Goal: Download file/media

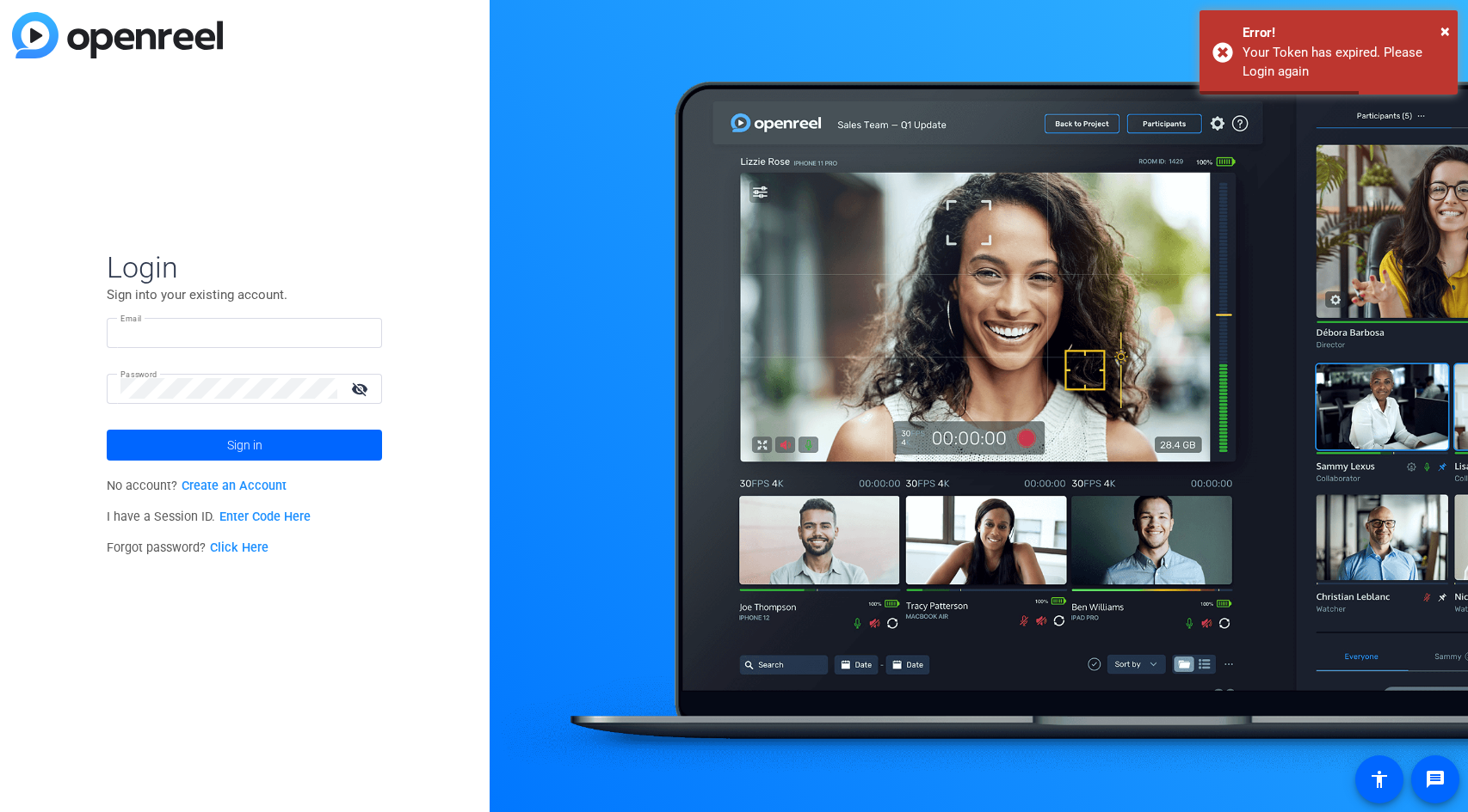
type input "Sam.Freund@fortune.com"
drag, startPoint x: 361, startPoint y: 393, endPoint x: 313, endPoint y: 428, distance: 59.4
click at [360, 394] on mat-icon "visibility_off" at bounding box center [361, 389] width 41 height 25
click at [291, 437] on span at bounding box center [244, 445] width 276 height 41
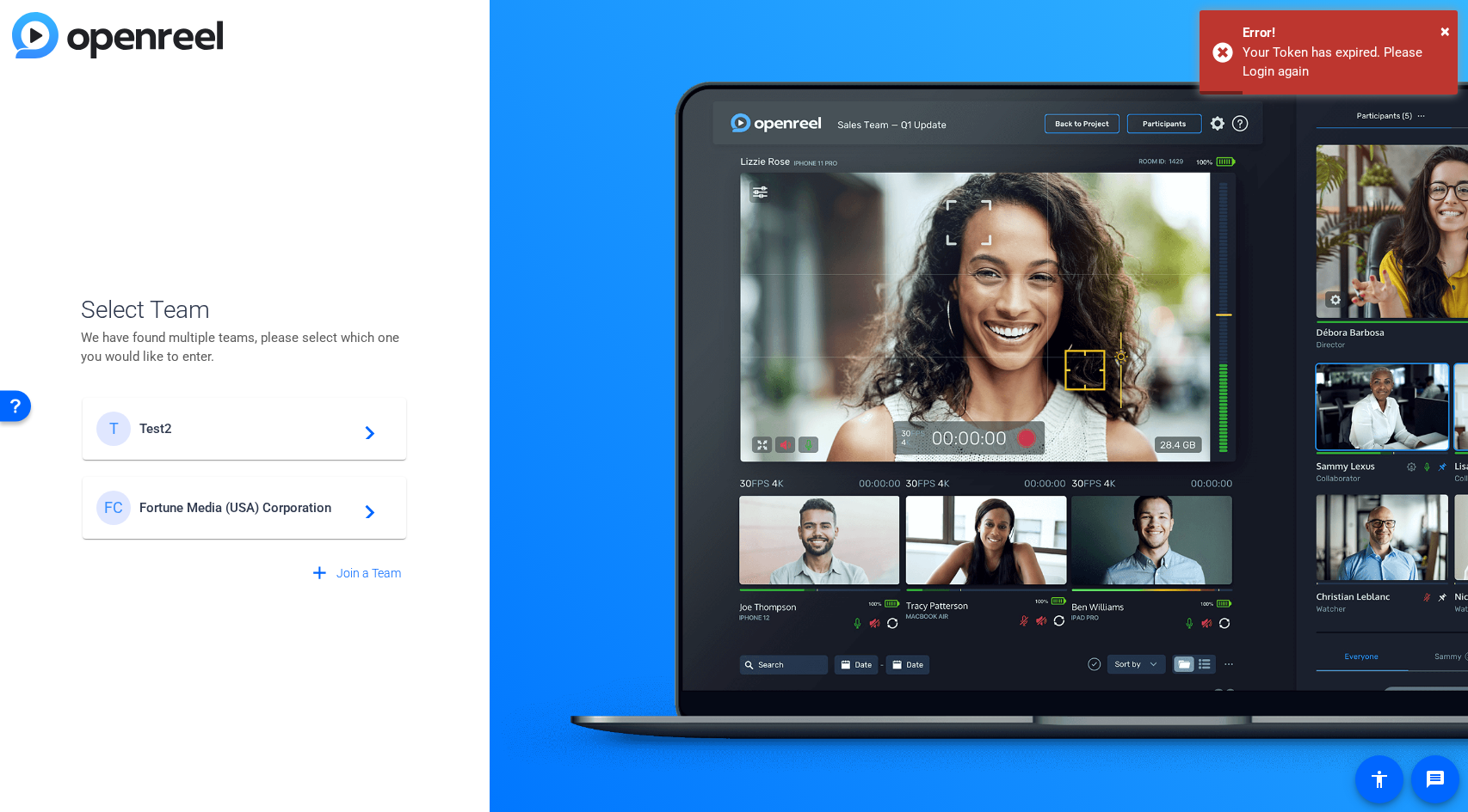
click at [290, 511] on span "Fortune Media (USA) Corporation" at bounding box center [246, 508] width 215 height 16
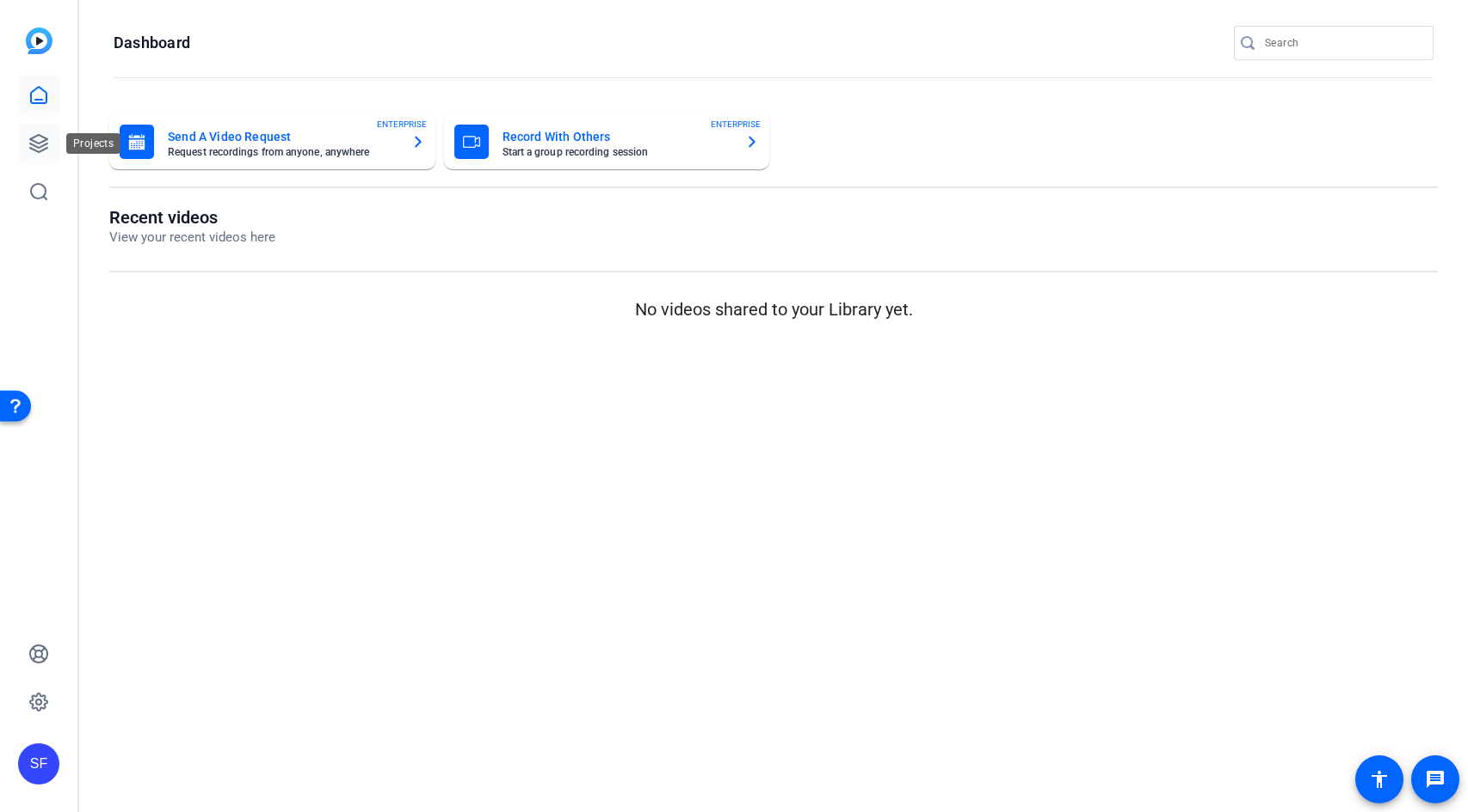
click at [49, 144] on link at bounding box center [39, 143] width 41 height 41
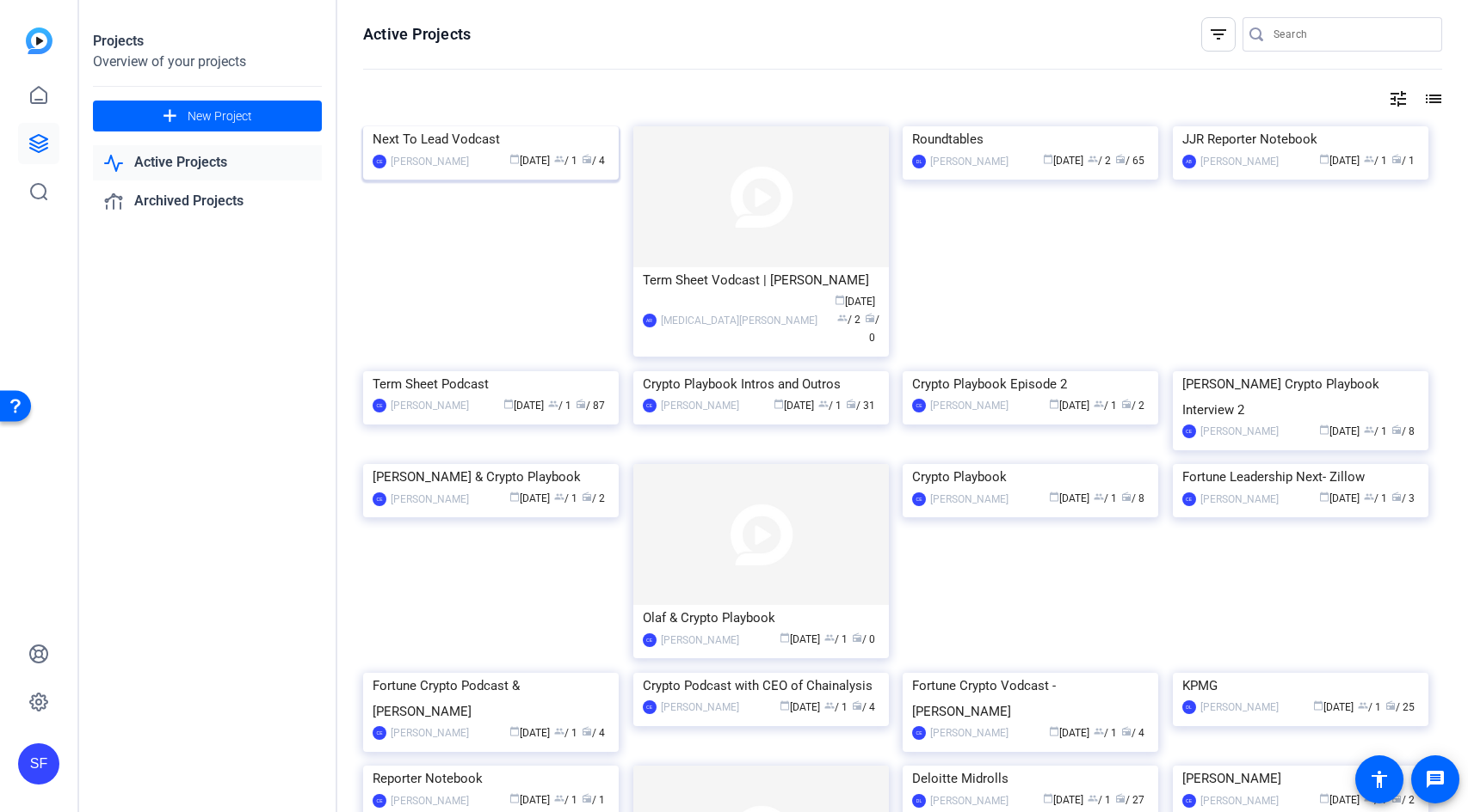
click at [482, 127] on img at bounding box center [491, 127] width 255 height 0
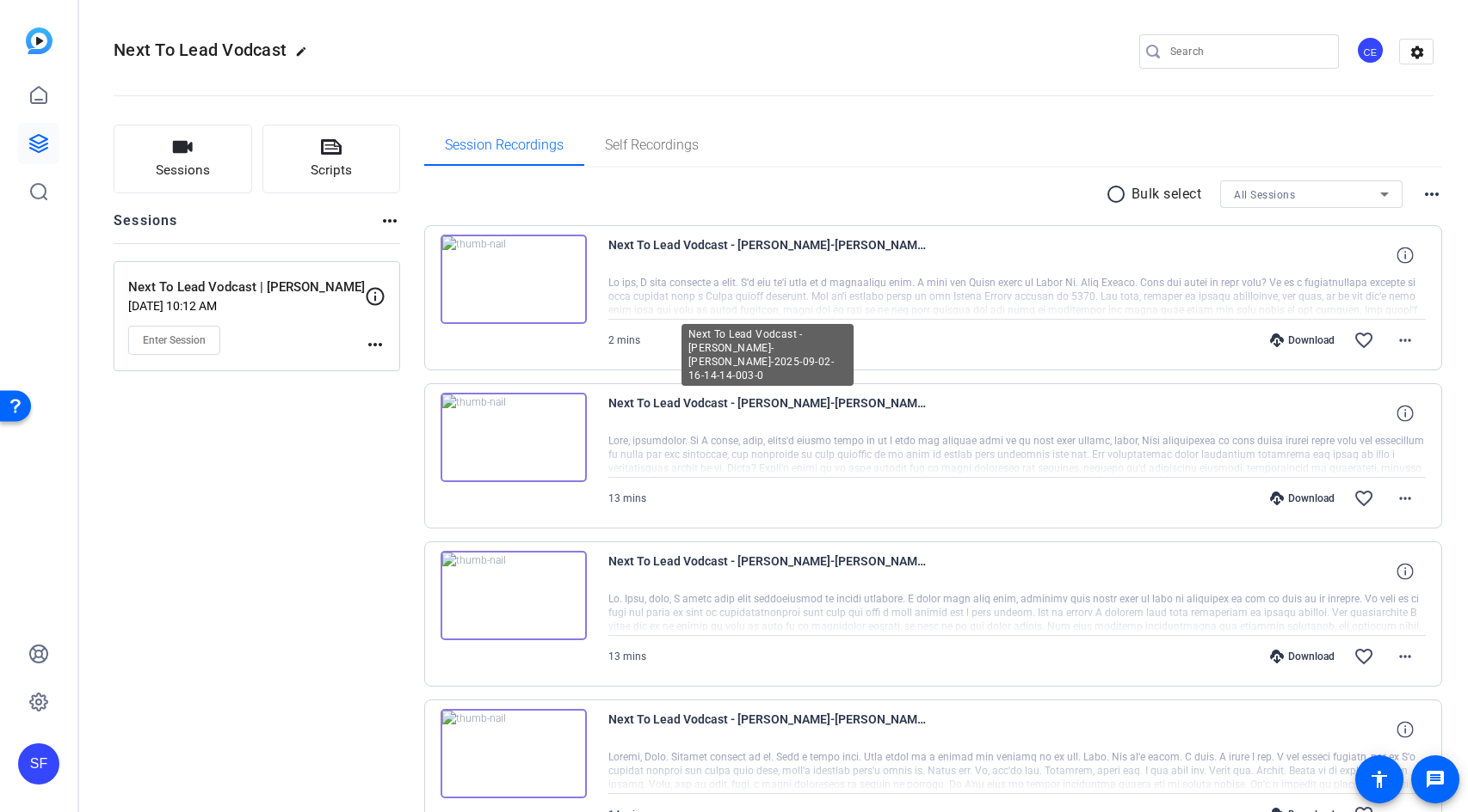
scroll to position [109, 0]
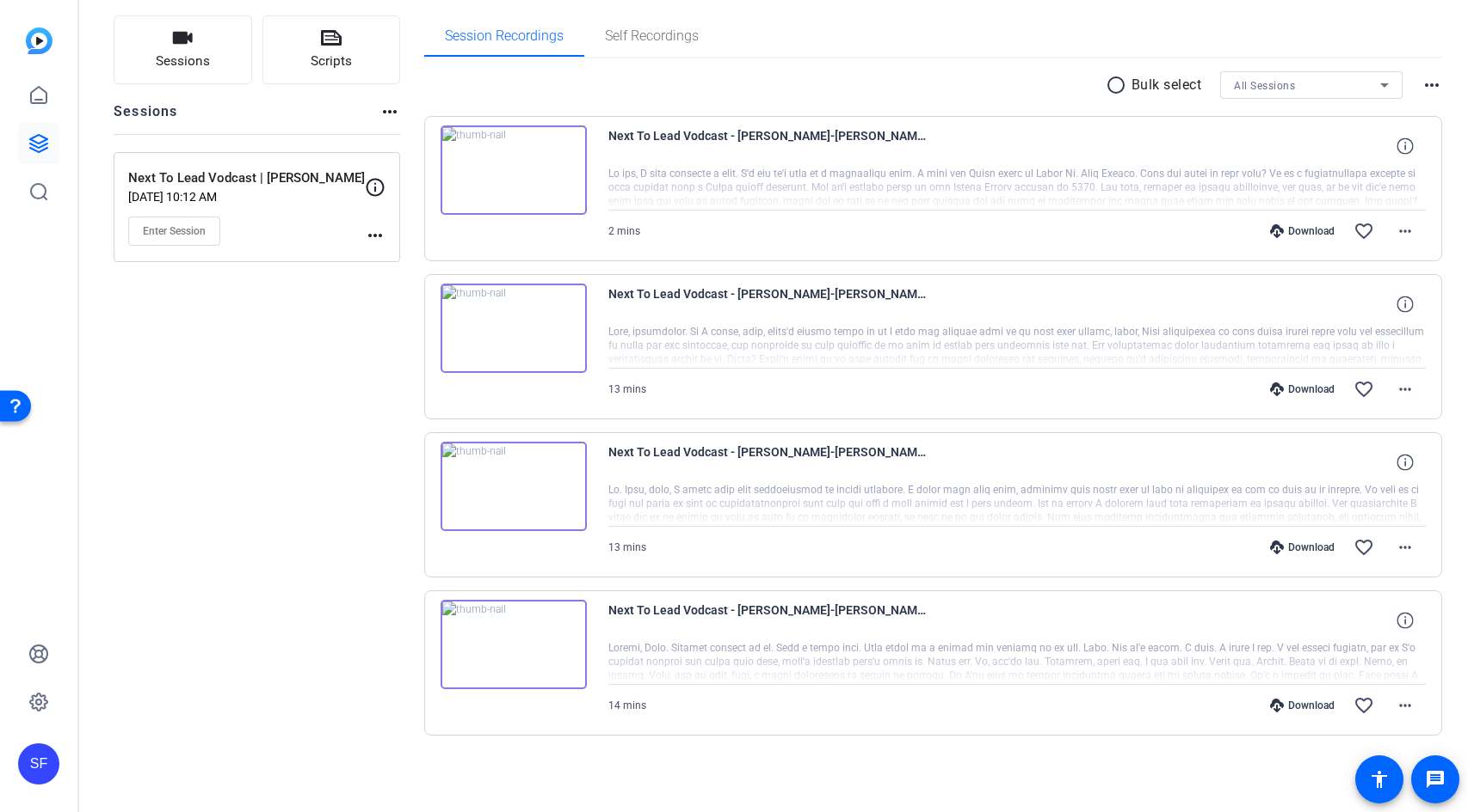
click at [527, 640] on img at bounding box center [513, 645] width 146 height 90
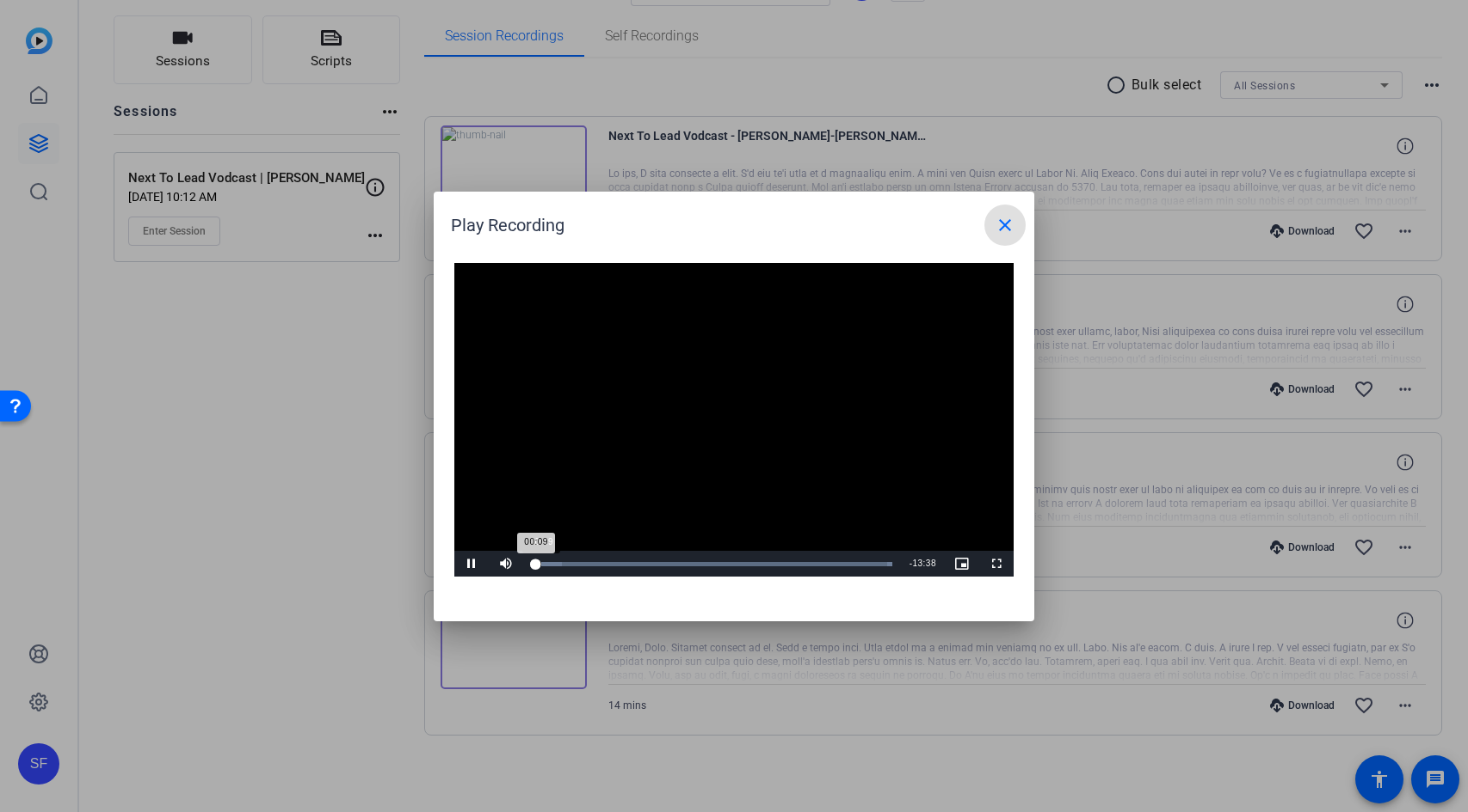
click at [536, 566] on div "00:09" at bounding box center [534, 565] width 4 height 4
click at [1008, 217] on mat-icon "close" at bounding box center [1004, 225] width 20 height 20
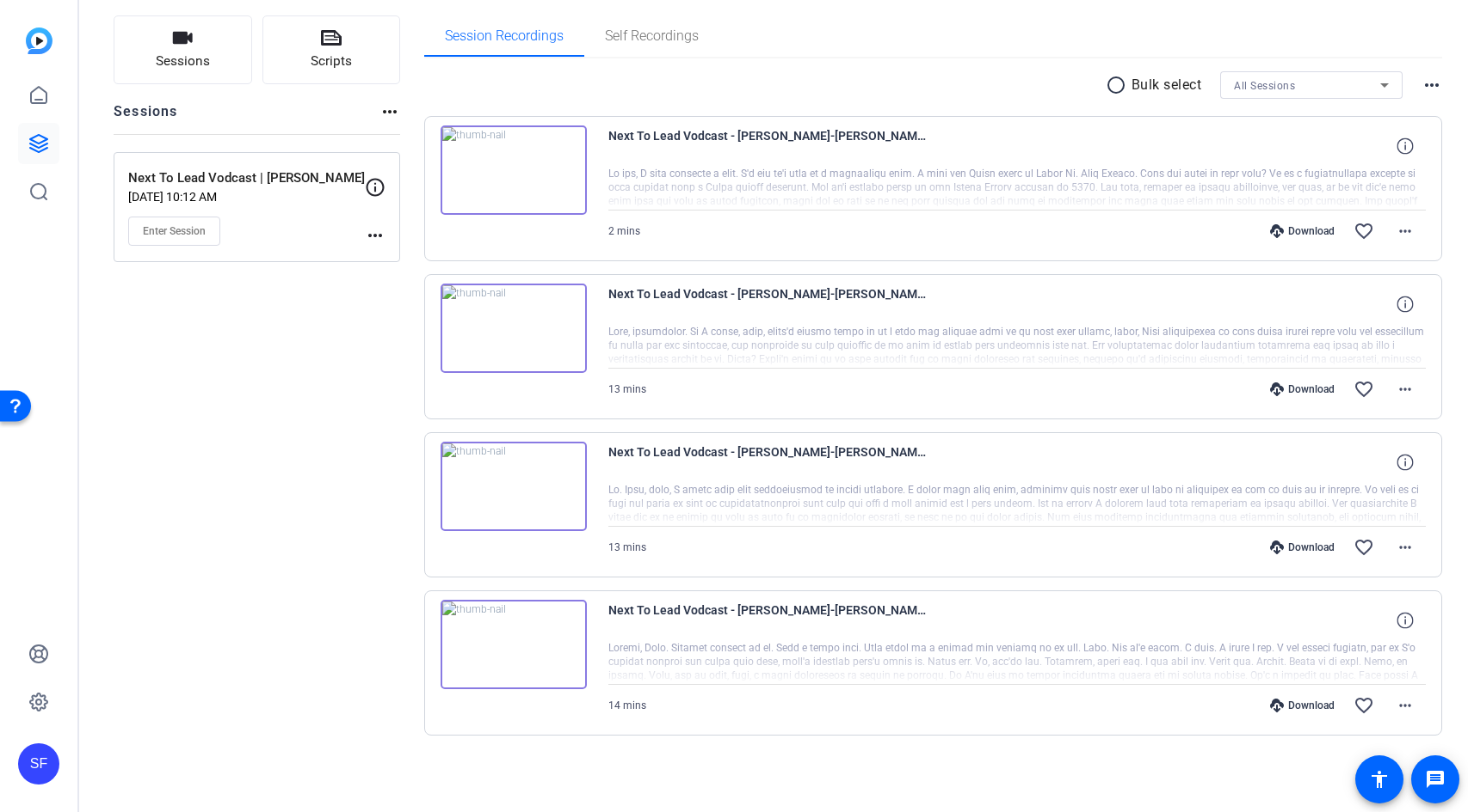
click at [1301, 707] on div "Download" at bounding box center [1302, 706] width 82 height 14
click at [1294, 541] on div "Download" at bounding box center [1302, 547] width 82 height 14
click at [1298, 391] on div "Download" at bounding box center [1302, 389] width 82 height 14
click at [1298, 232] on div "Download" at bounding box center [1302, 231] width 82 height 14
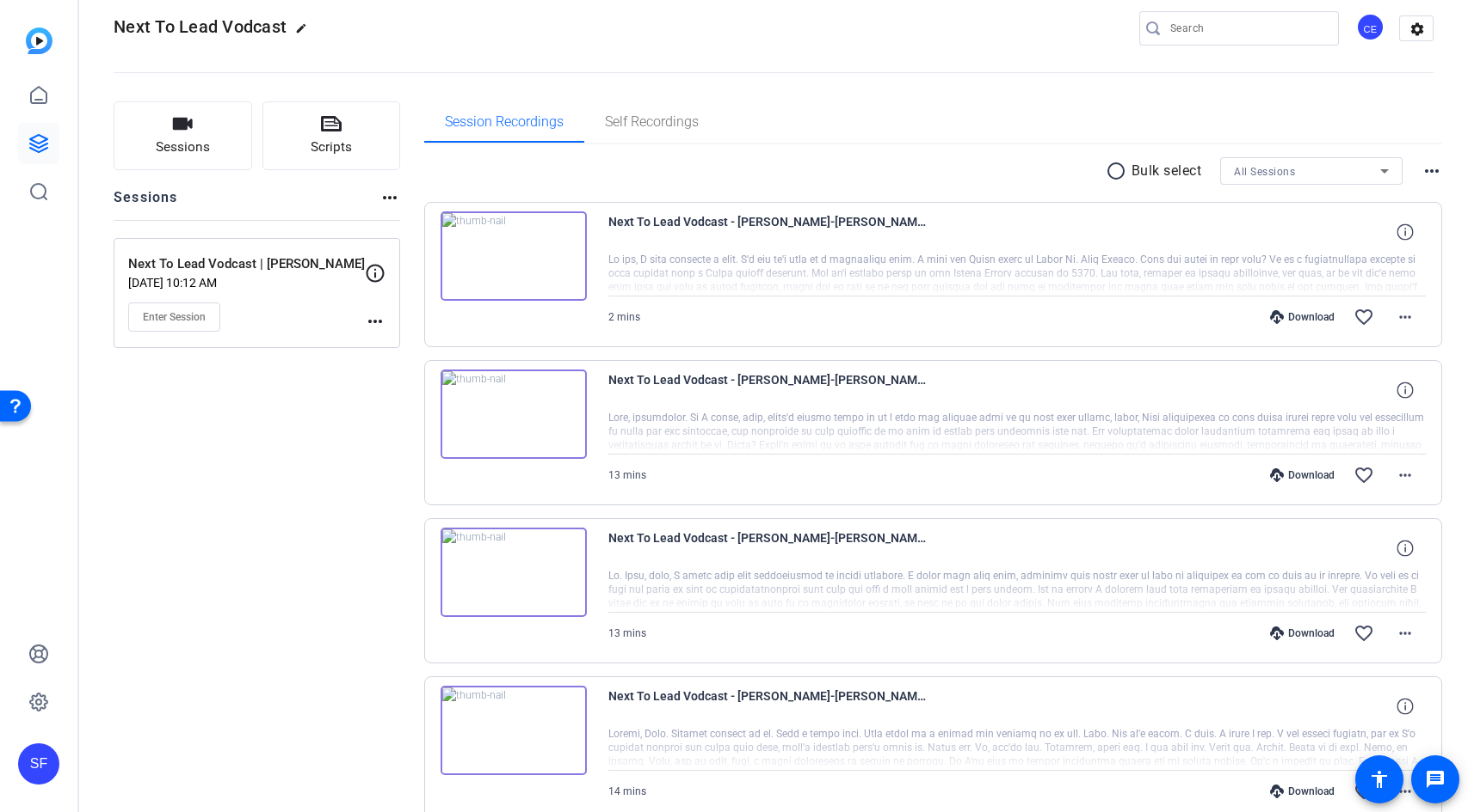
scroll to position [0, 0]
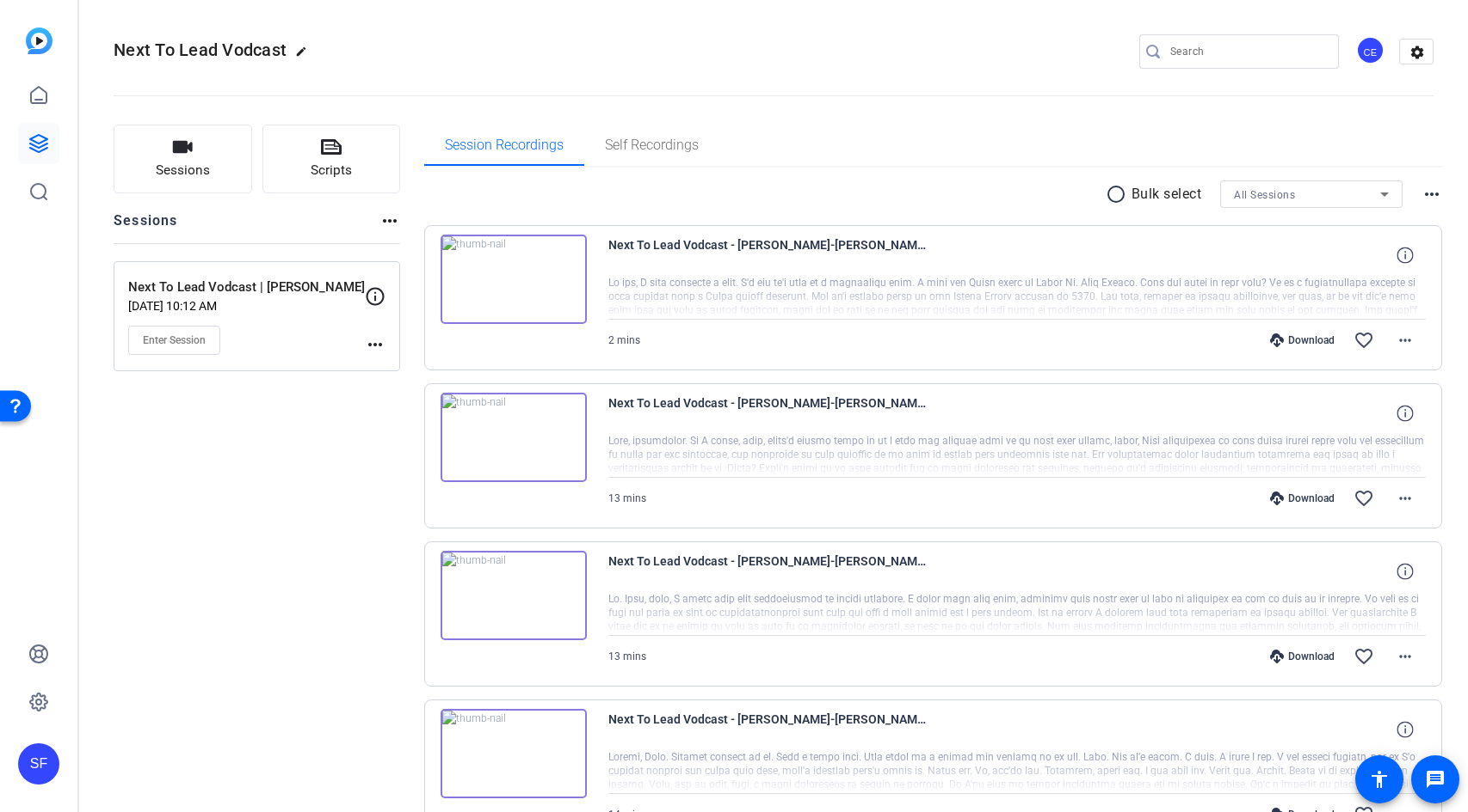
drag, startPoint x: 832, startPoint y: 65, endPoint x: 671, endPoint y: 0, distance: 173.6
click at [832, 65] on openreel-divider-bar at bounding box center [773, 91] width 1320 height 53
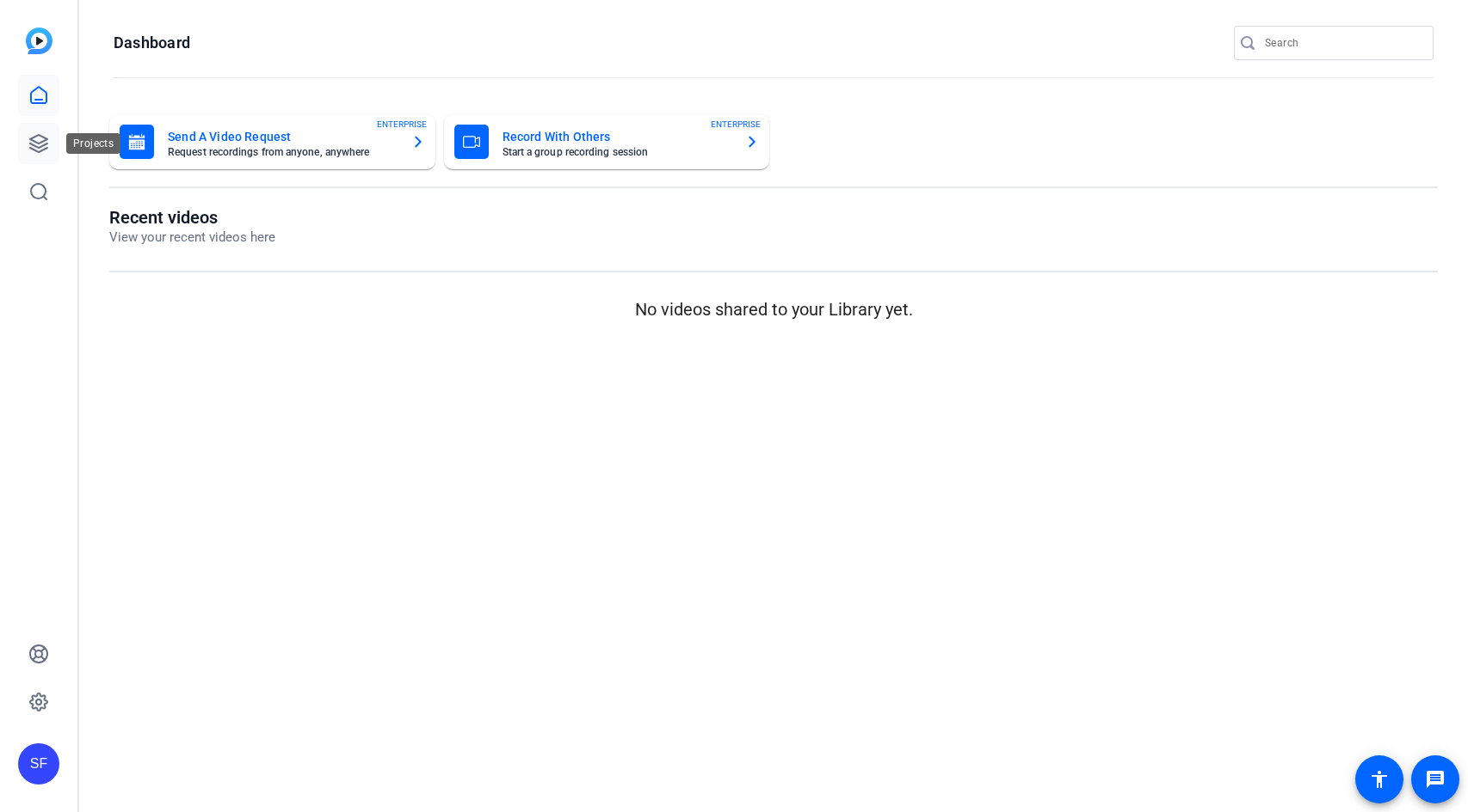
click at [46, 152] on icon at bounding box center [38, 143] width 20 height 20
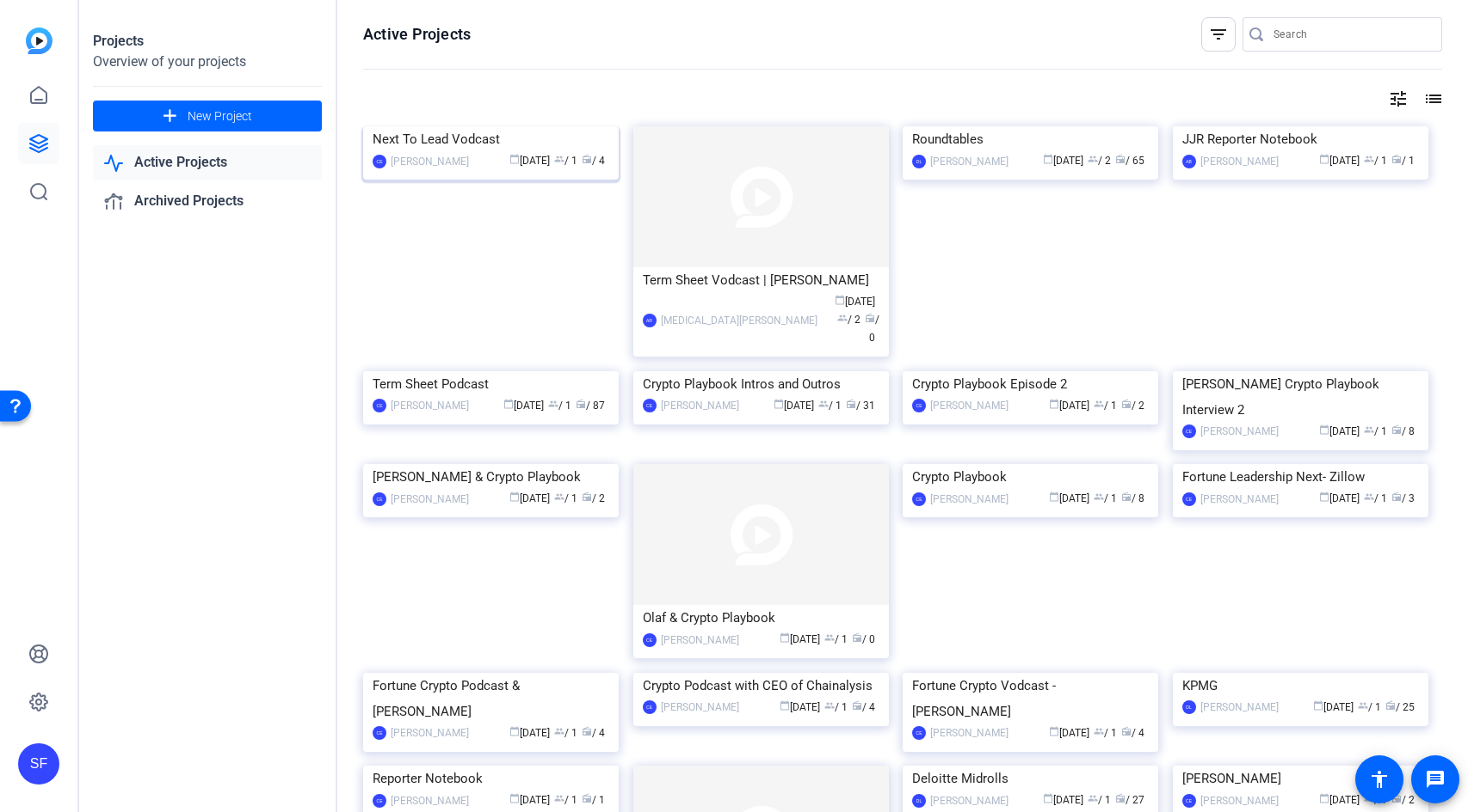
click at [449, 127] on img at bounding box center [491, 127] width 255 height 0
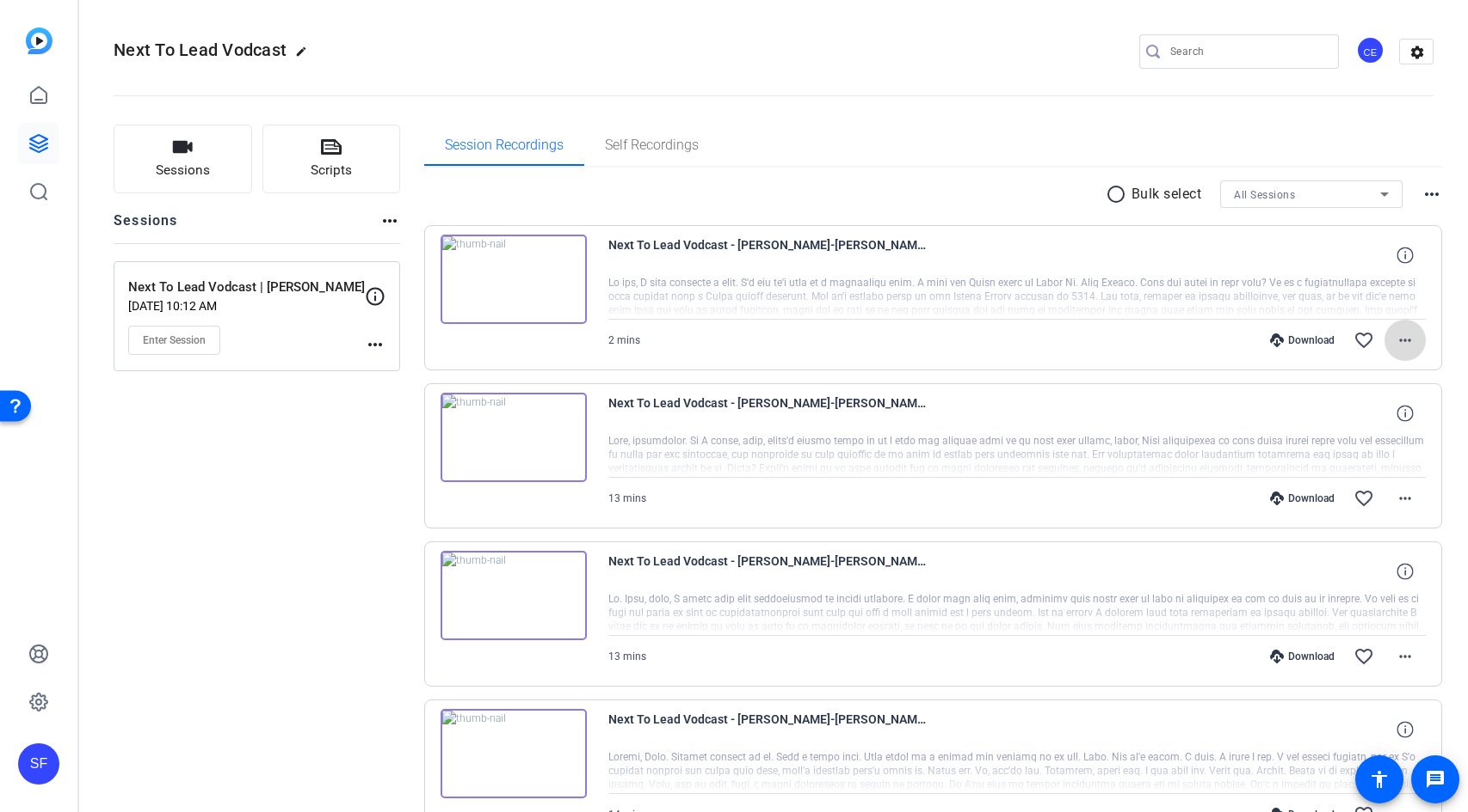
click at [1394, 342] on mat-icon "more_horiz" at bounding box center [1404, 340] width 20 height 20
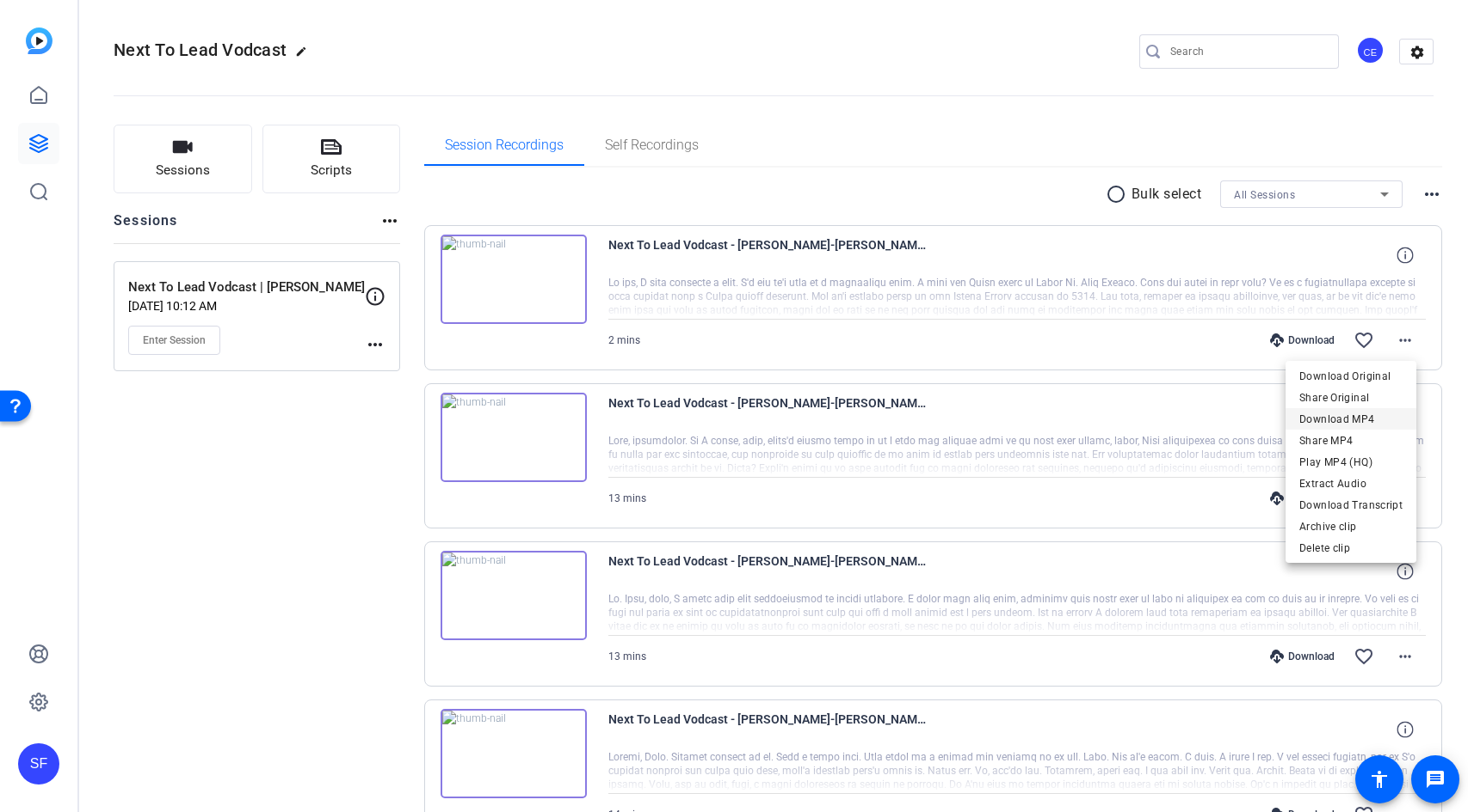
click at [1382, 423] on span "Download MP4" at bounding box center [1350, 419] width 103 height 20
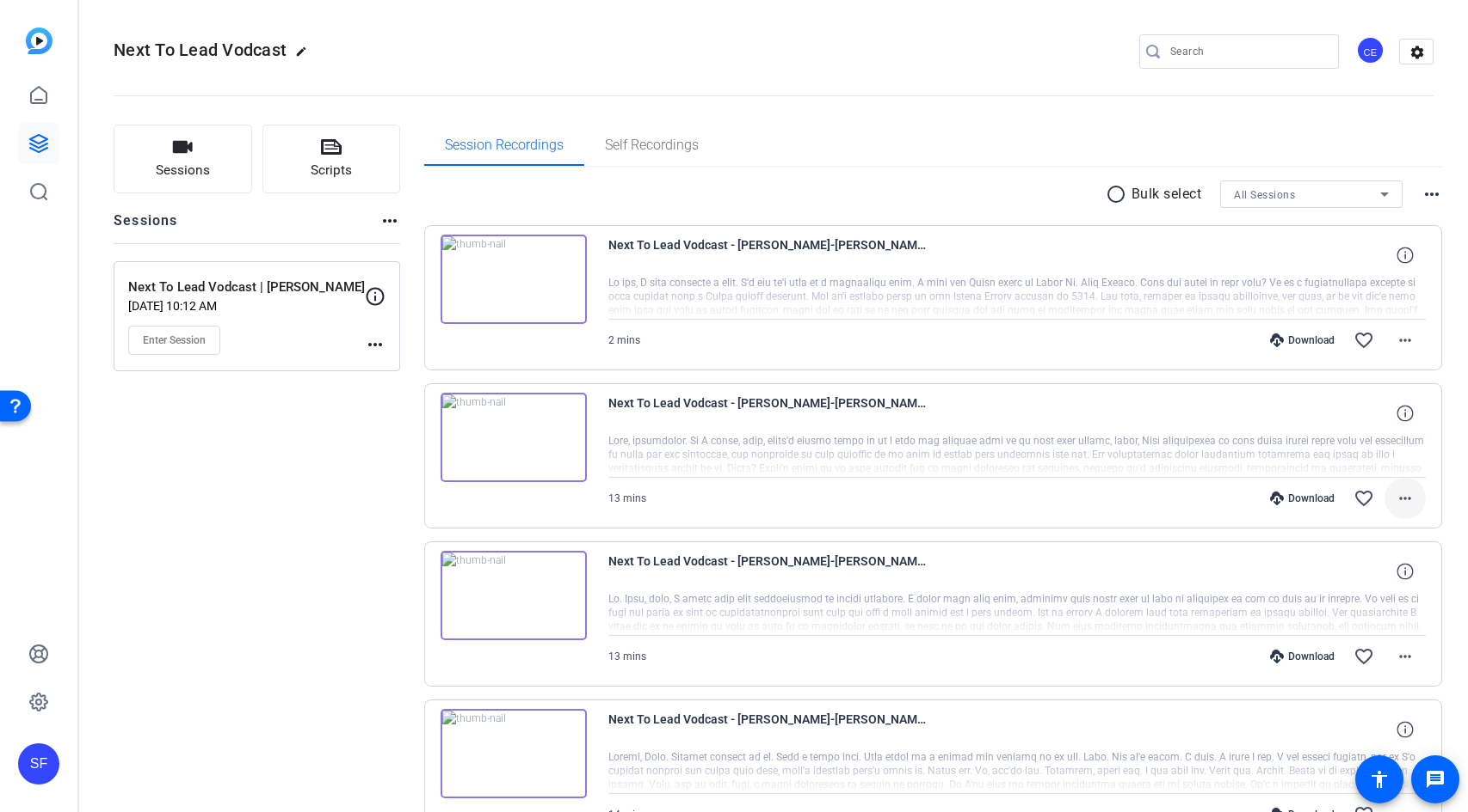
click at [1395, 501] on mat-icon "more_horiz" at bounding box center [1404, 498] width 20 height 20
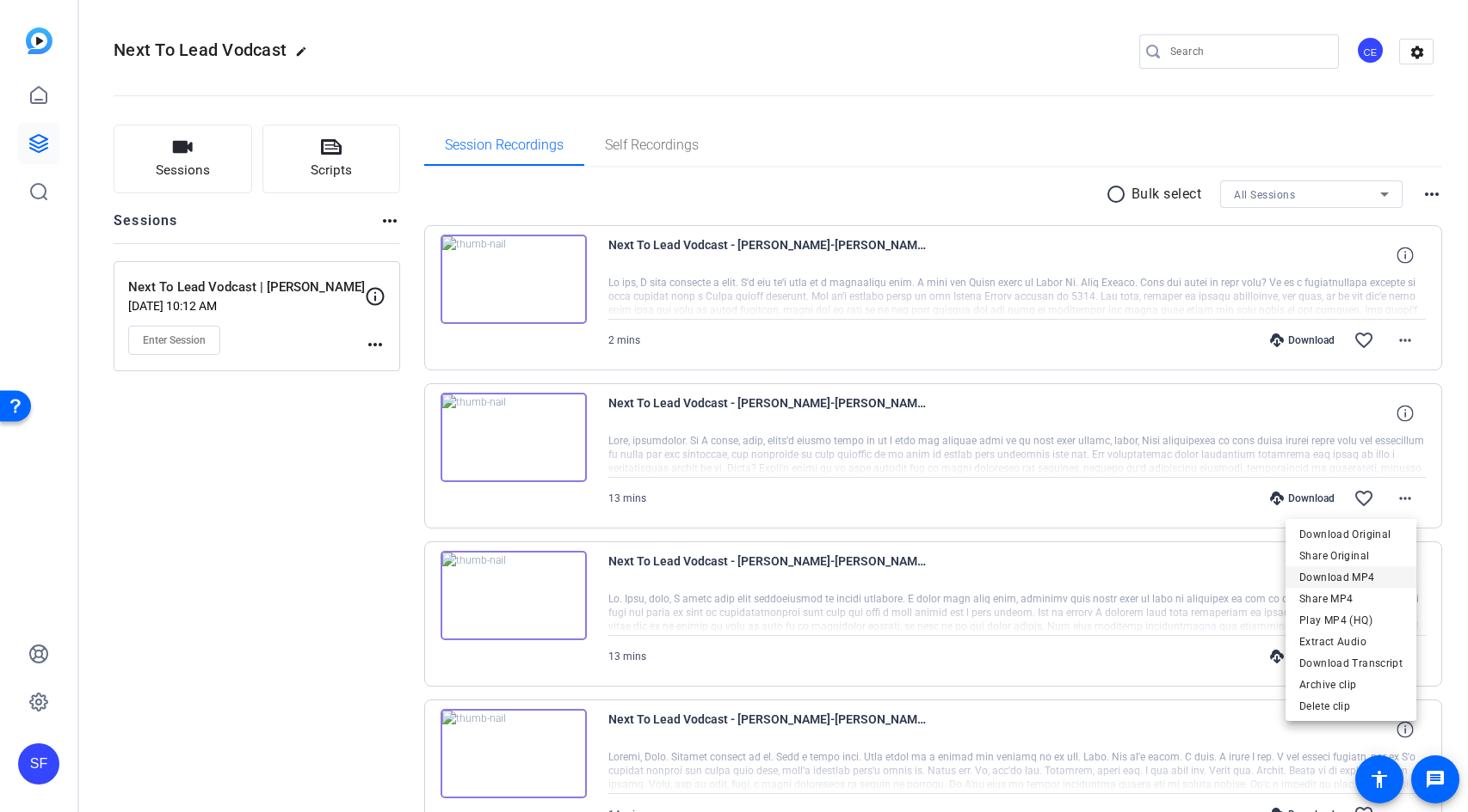
click at [1370, 580] on span "Download MP4" at bounding box center [1350, 577] width 103 height 20
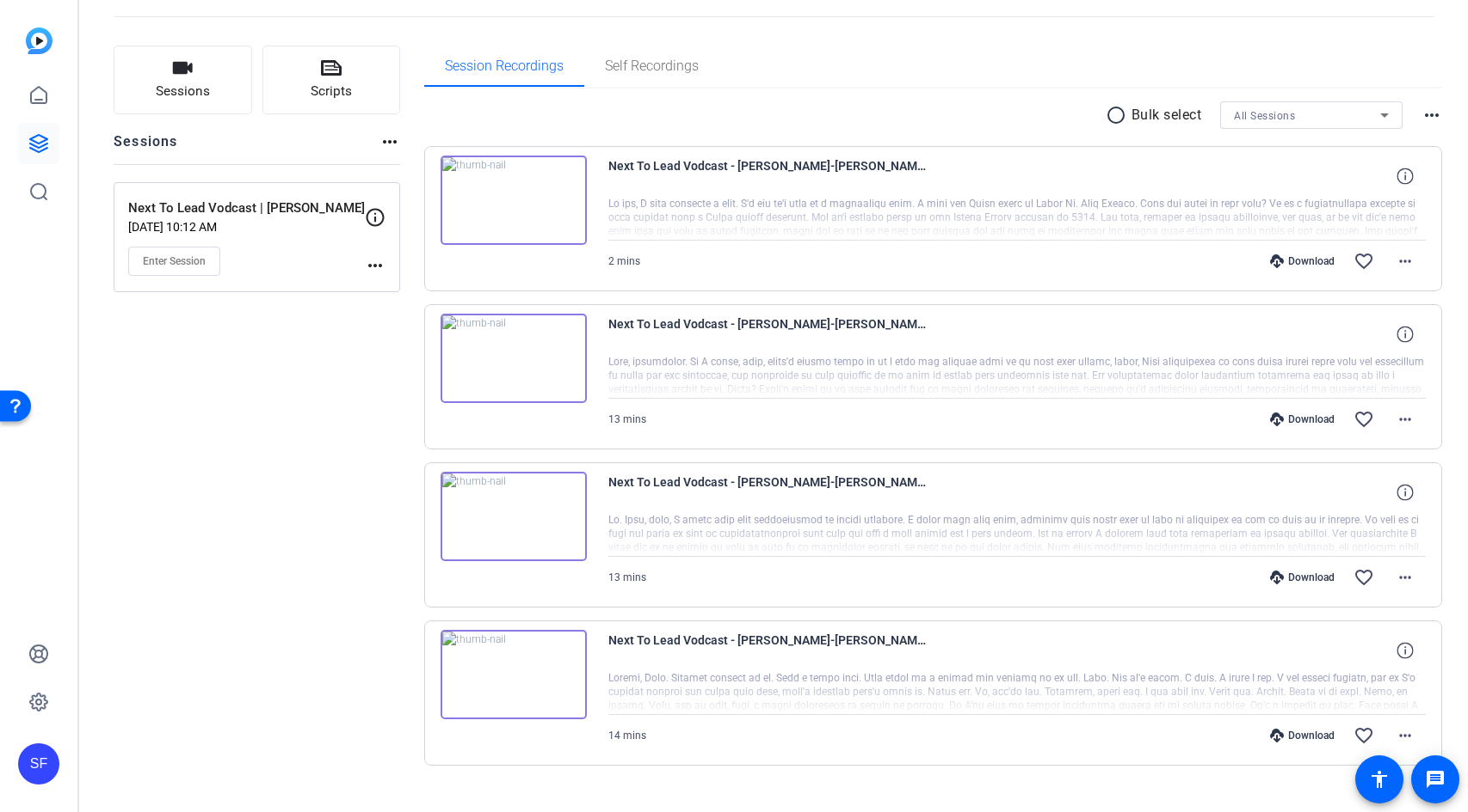
scroll to position [109, 0]
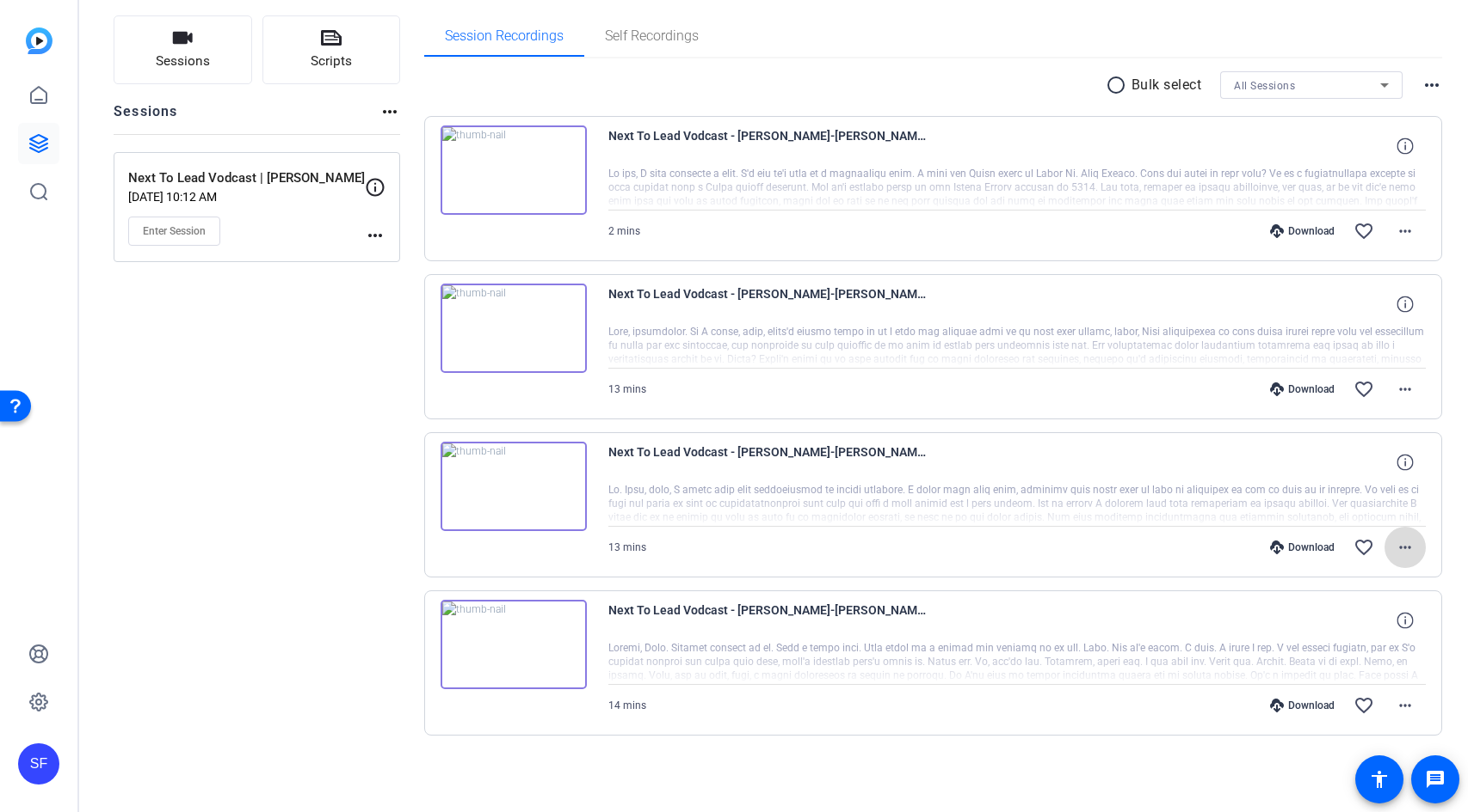
click at [1392, 558] on span at bounding box center [1405, 547] width 41 height 41
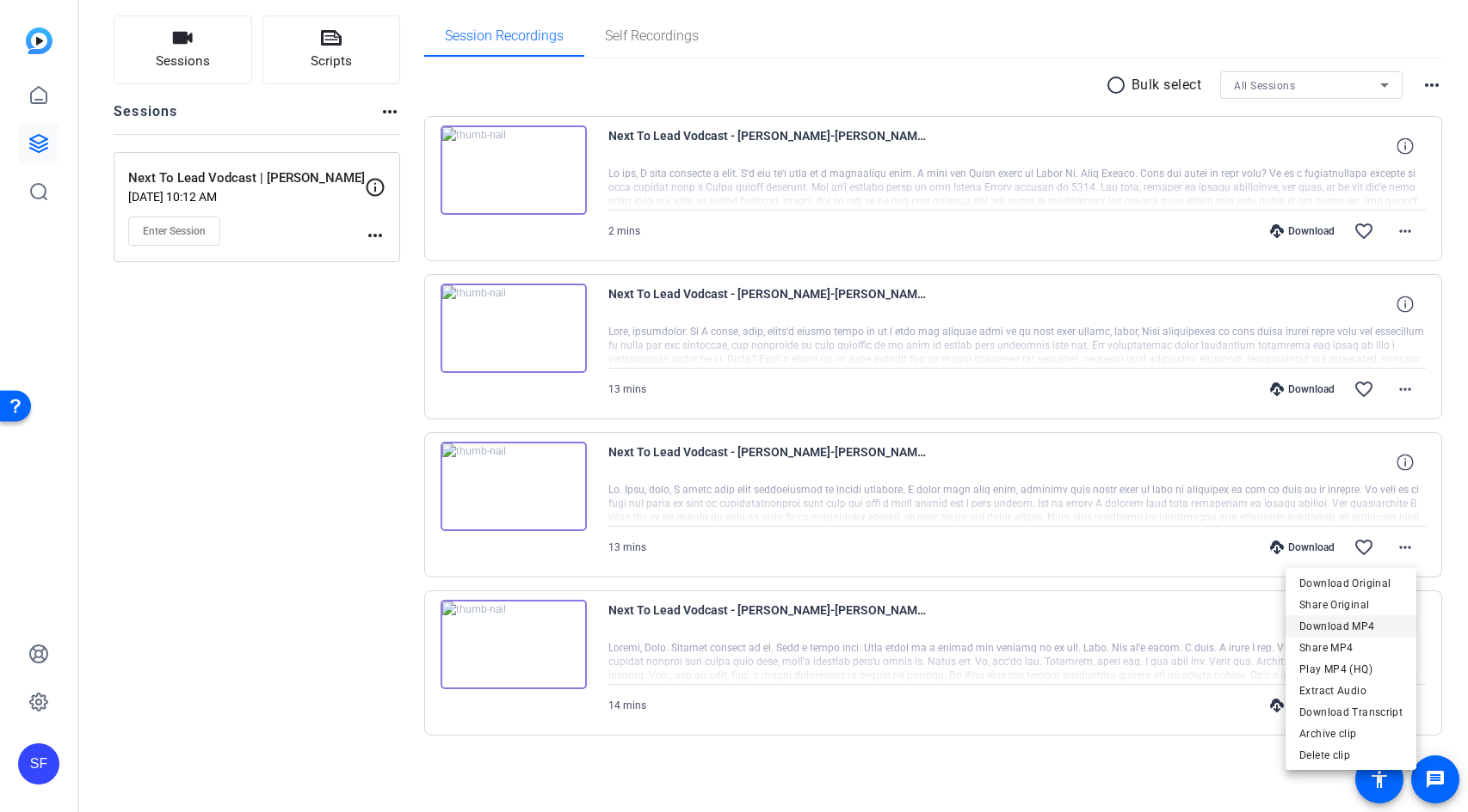
click at [1343, 623] on span "Download MP4" at bounding box center [1350, 626] width 103 height 20
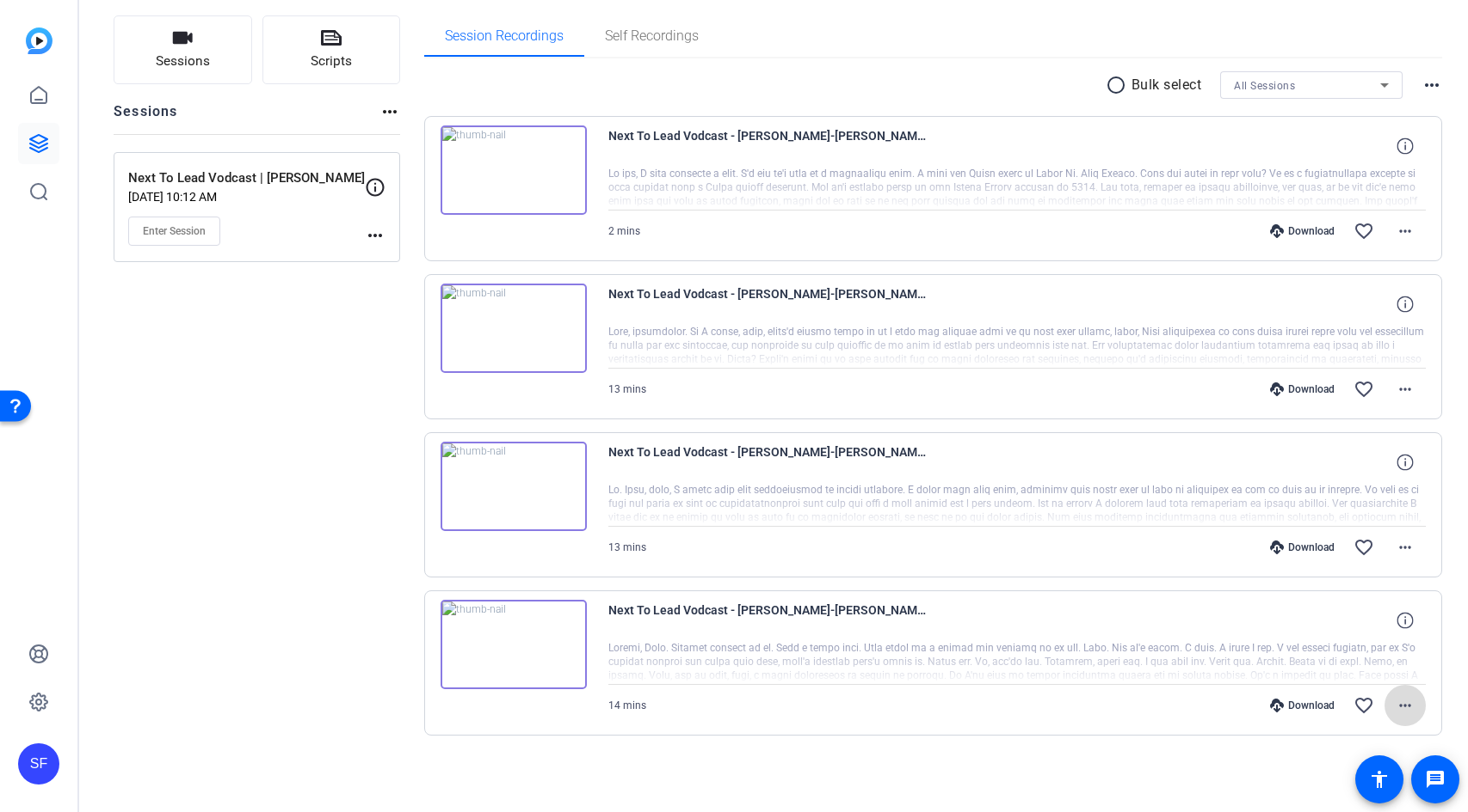
click at [1399, 712] on mat-icon "more_horiz" at bounding box center [1404, 705] width 20 height 20
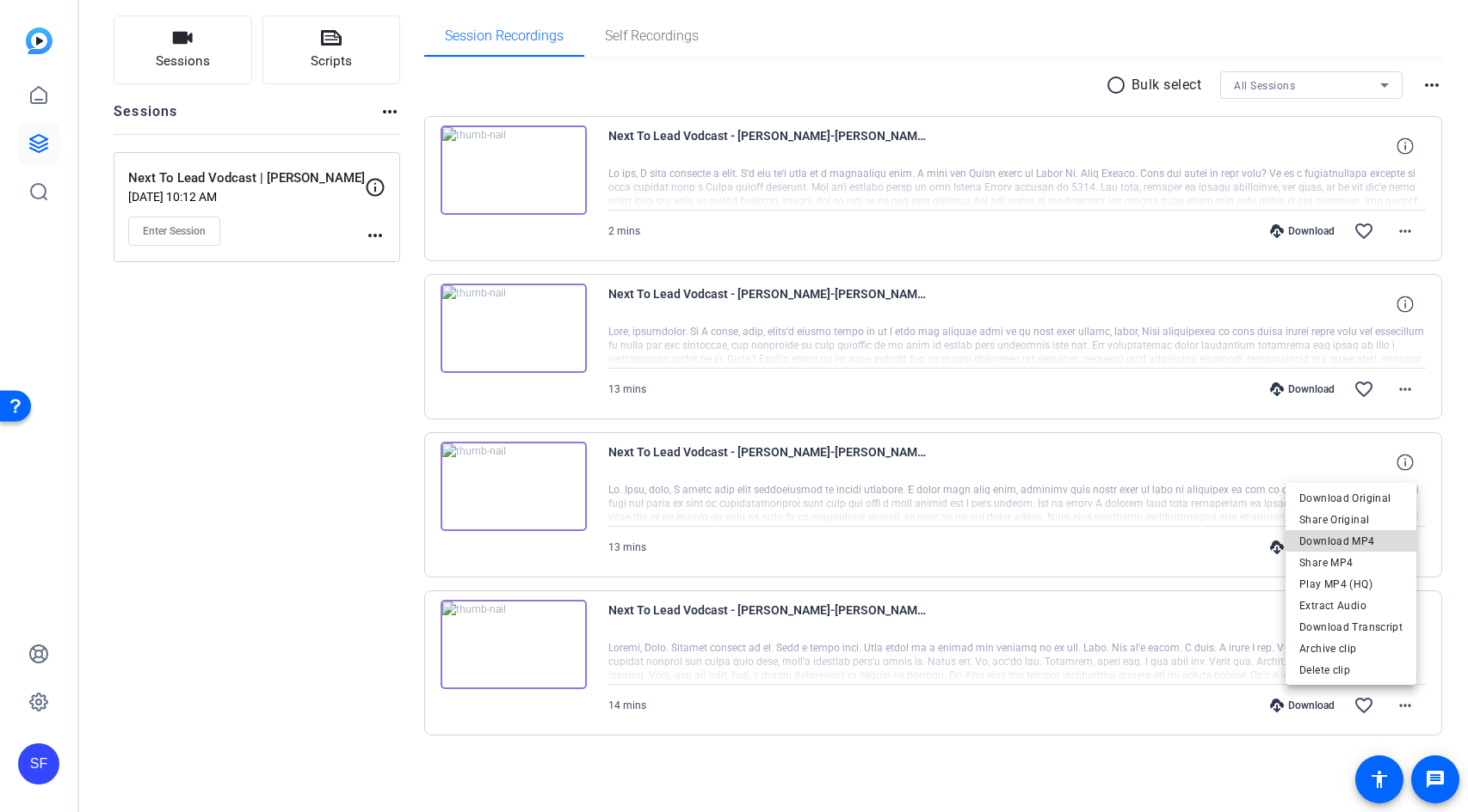
click at [1358, 539] on span "Download MP4" at bounding box center [1350, 541] width 103 height 20
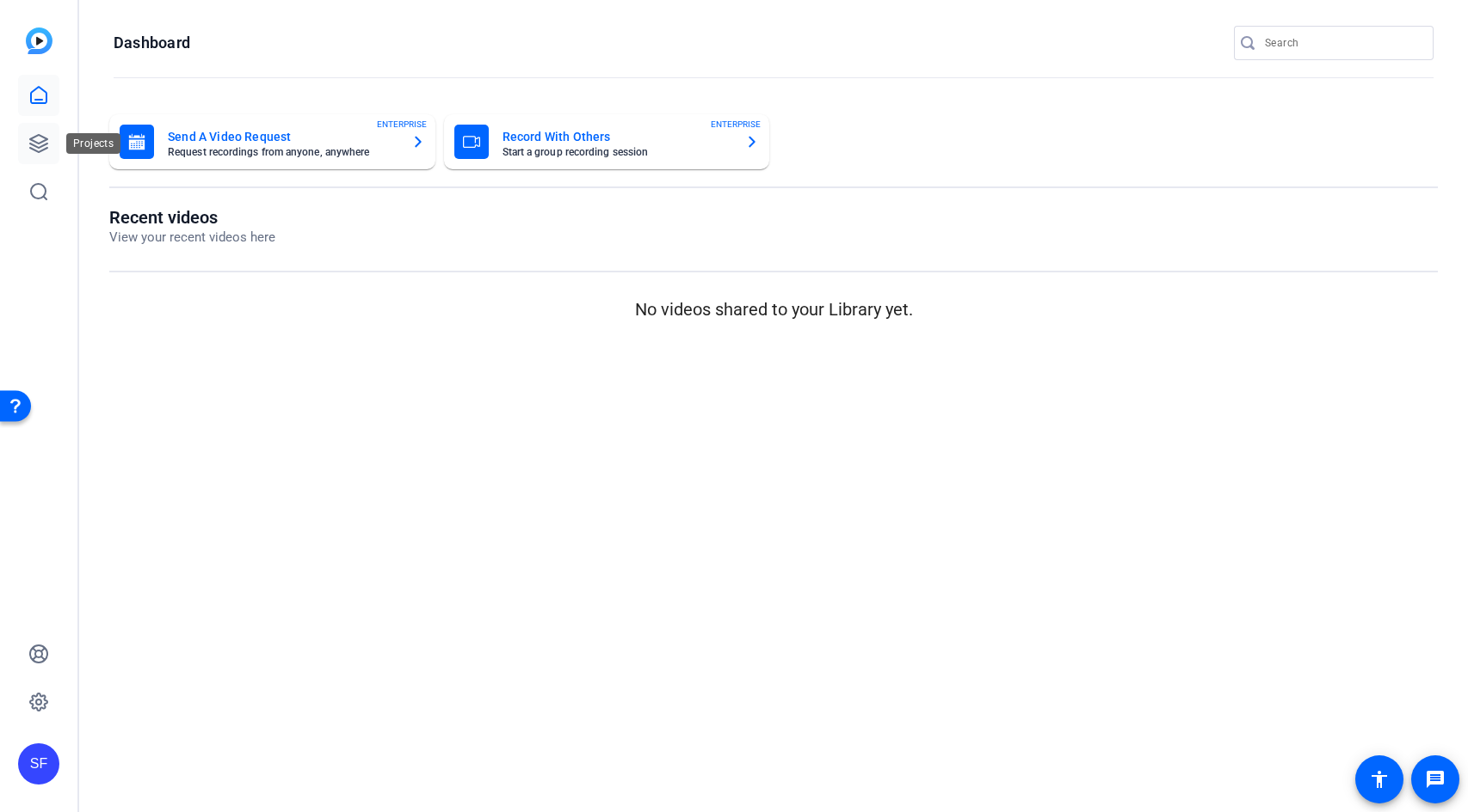
click at [39, 145] on icon at bounding box center [38, 143] width 20 height 20
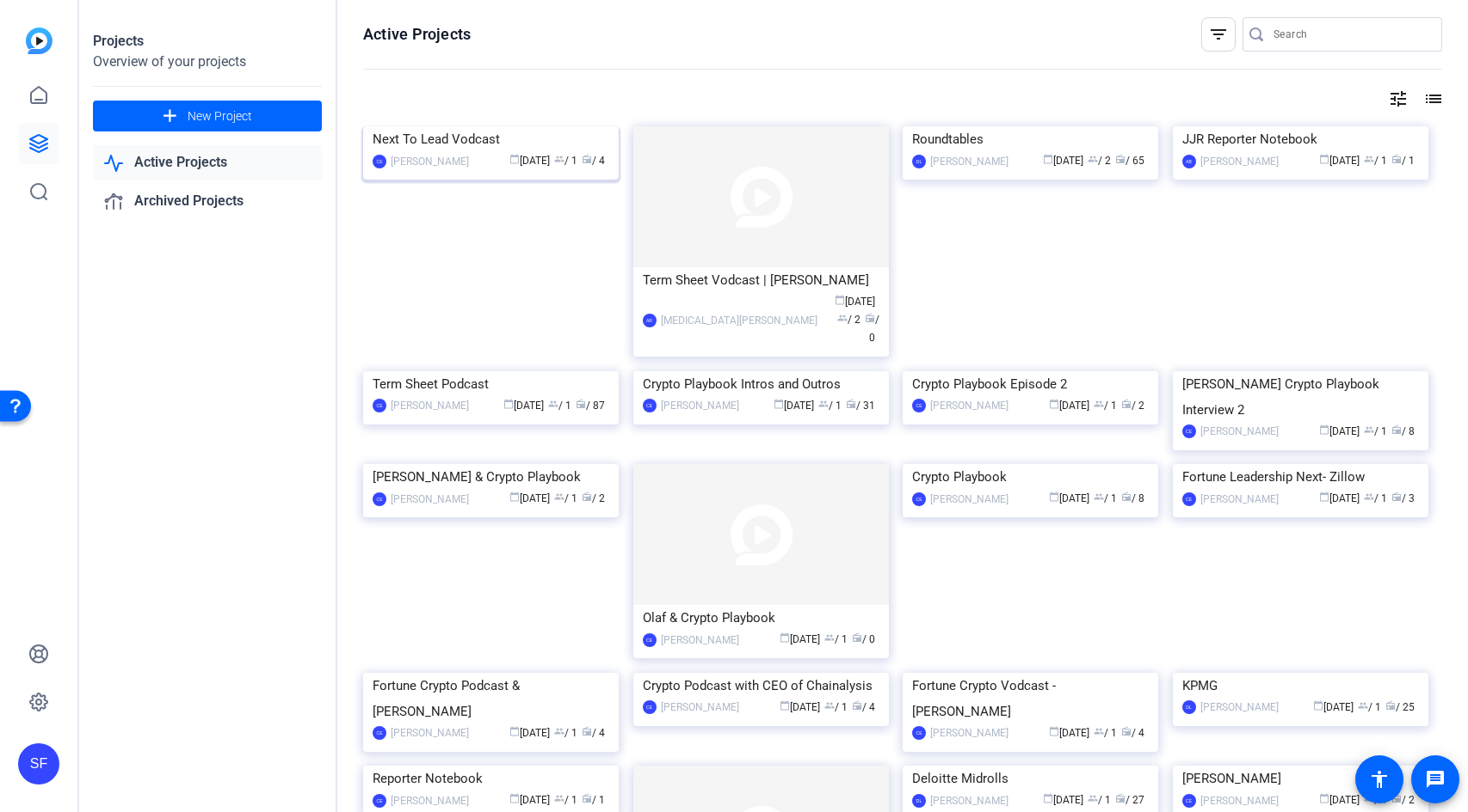
click at [458, 127] on img at bounding box center [491, 127] width 255 height 0
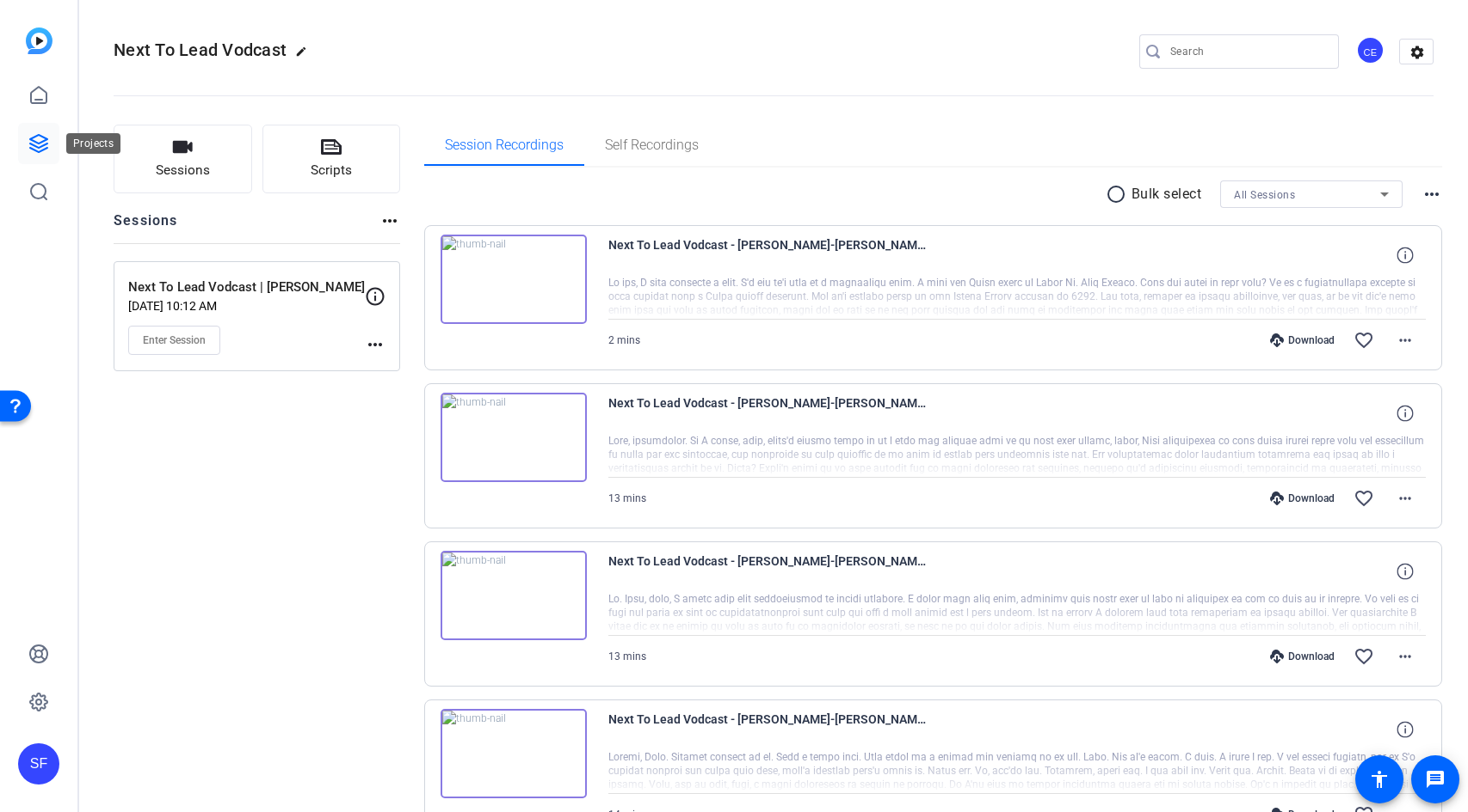
click at [43, 165] on div at bounding box center [39, 143] width 41 height 137
click at [38, 142] on icon at bounding box center [38, 143] width 20 height 20
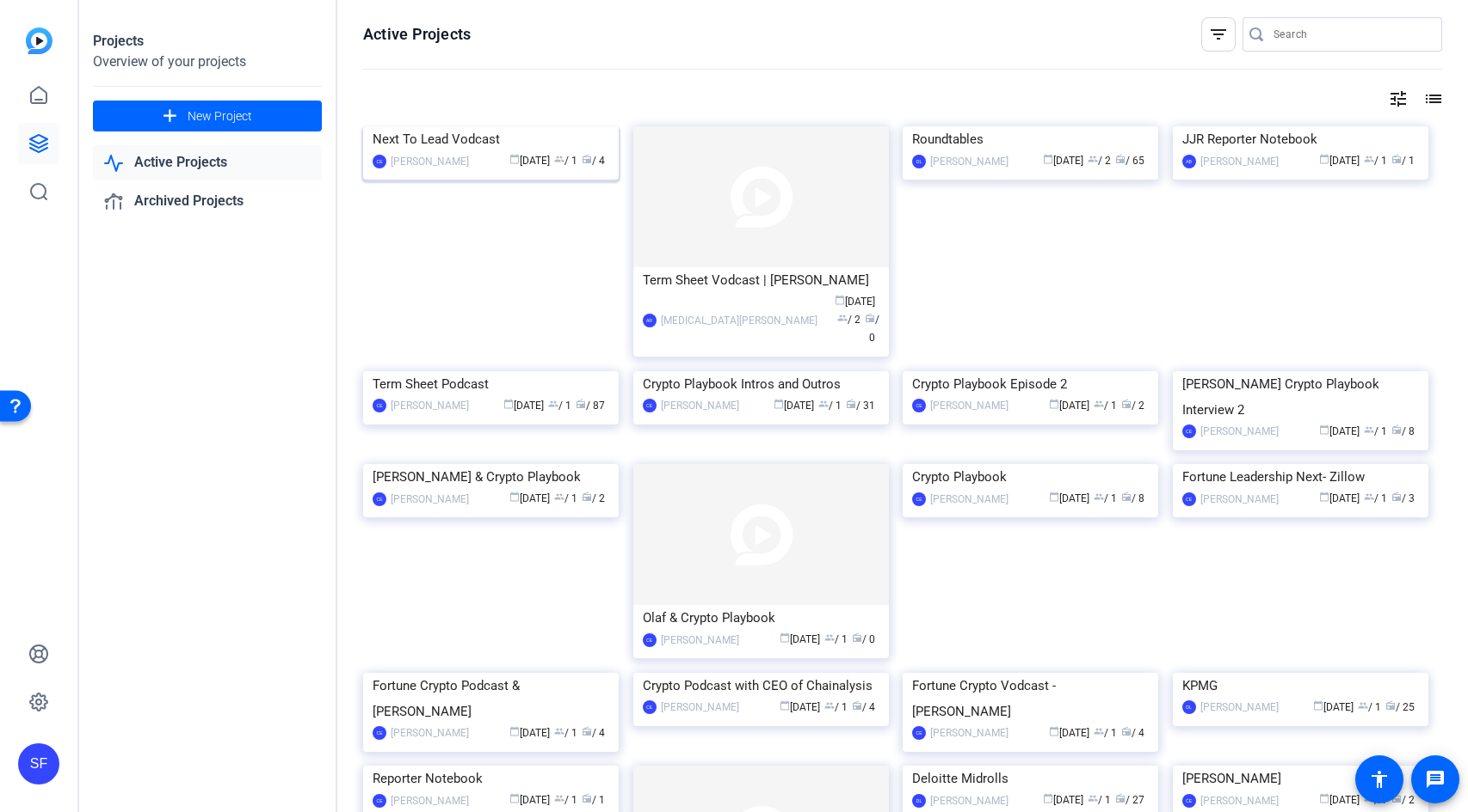
click at [523, 127] on img at bounding box center [491, 127] width 255 height 0
